Goal: Navigation & Orientation: Find specific page/section

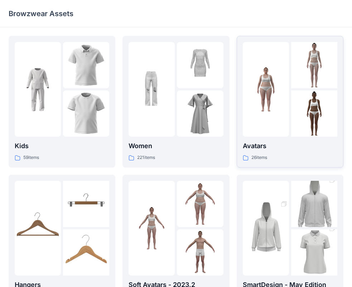
click at [267, 113] on div at bounding box center [266, 89] width 46 height 95
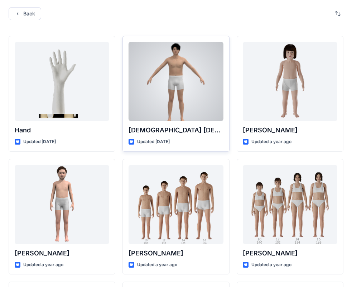
click at [184, 78] on div at bounding box center [176, 81] width 95 height 79
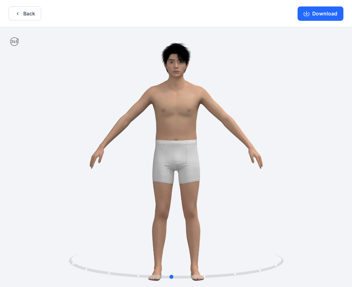
drag, startPoint x: 177, startPoint y: 278, endPoint x: 401, endPoint y: 247, distance: 226.0
click at [352, 247] on html "Back Download Version History" at bounding box center [176, 144] width 352 height 288
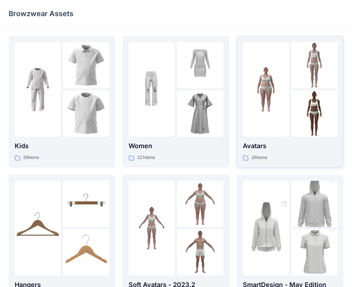
click at [293, 105] on img at bounding box center [315, 113] width 46 height 46
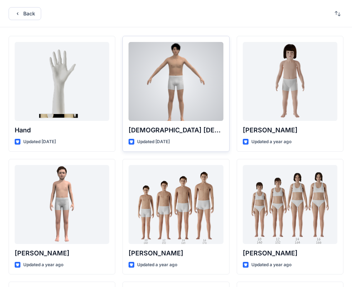
click at [193, 88] on div at bounding box center [176, 81] width 95 height 79
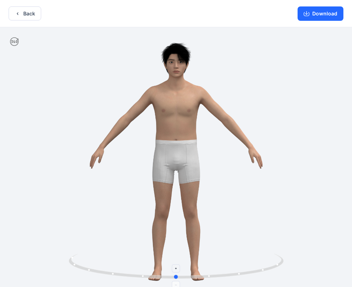
click at [239, 273] on circle at bounding box center [240, 274] width 2 height 2
drag, startPoint x: 210, startPoint y: 275, endPoint x: 231, endPoint y: 251, distance: 32.0
click at [231, 251] on div at bounding box center [176, 157] width 352 height 261
click at [27, 12] on button "Back" at bounding box center [25, 13] width 33 height 14
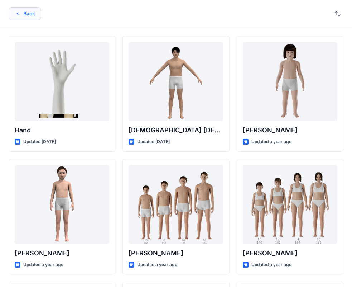
click at [32, 12] on button "Back" at bounding box center [25, 13] width 33 height 13
